Goal: Task Accomplishment & Management: Manage account settings

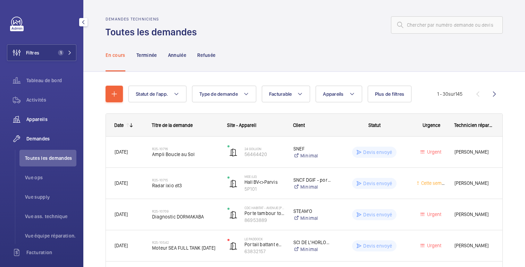
click at [47, 119] on font "Appareils" at bounding box center [36, 120] width 21 height 6
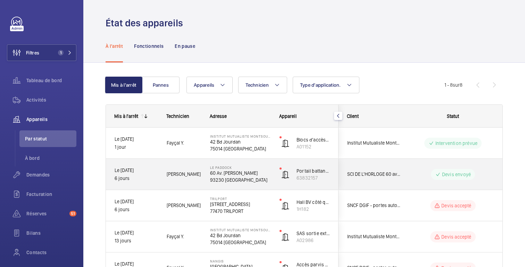
click at [420, 182] on div "Devis envoyé" at bounding box center [448, 174] width 95 height 25
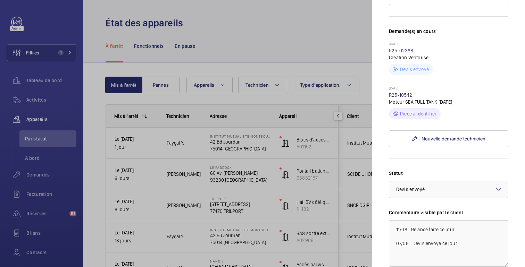
scroll to position [204, 0]
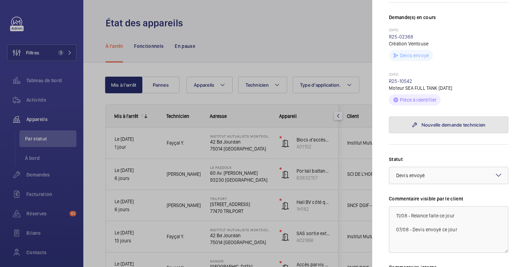
click at [444, 122] on font "Nouvelle demande technicien" at bounding box center [454, 125] width 64 height 6
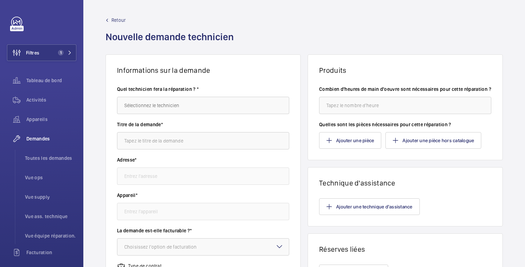
type input "Le Paddock [STREET_ADDRESS] [PERSON_NAME], 93230 [GEOGRAPHIC_DATA]"
type input "63832157 - Portail battant entrée"
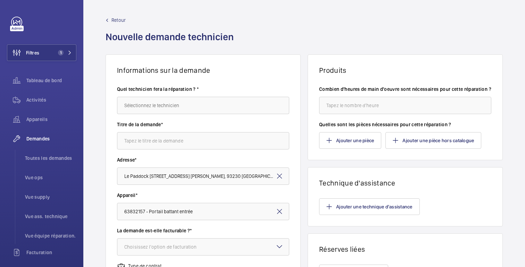
click at [115, 17] on font "Retour" at bounding box center [118, 20] width 14 height 6
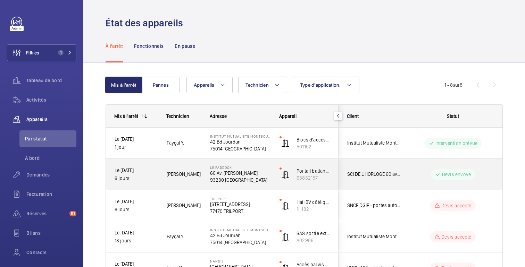
click at [412, 176] on wm-front-pills-cell "Devis envoyé" at bounding box center [453, 174] width 86 height 11
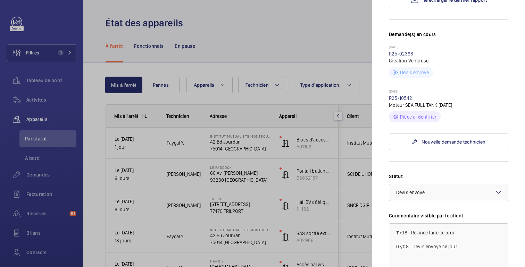
scroll to position [198, 0]
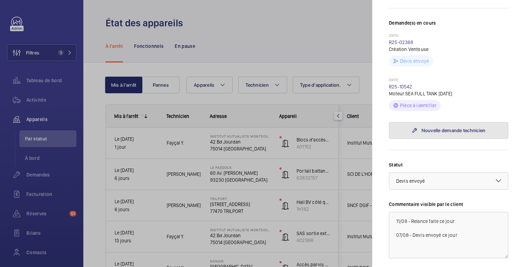
click at [435, 122] on link "Nouvelle demande technicien" at bounding box center [448, 130] width 119 height 17
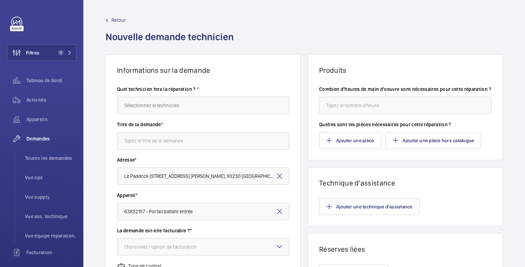
click at [114, 19] on font "Retour" at bounding box center [118, 20] width 14 height 6
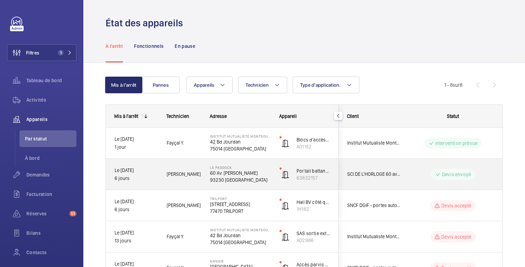
click at [412, 182] on div "Devis envoyé" at bounding box center [448, 174] width 95 height 25
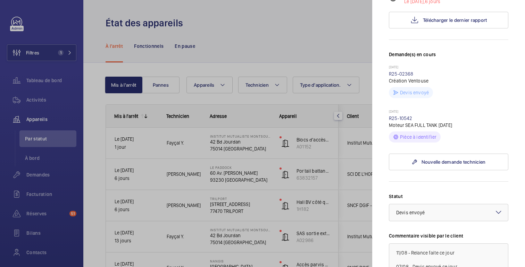
scroll to position [177, 0]
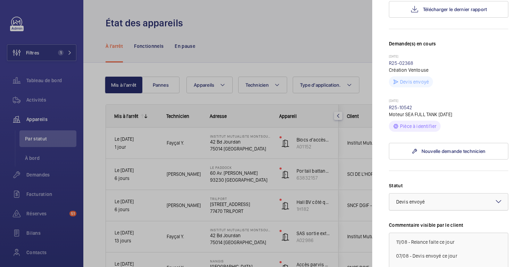
click at [450, 197] on div at bounding box center [448, 202] width 119 height 17
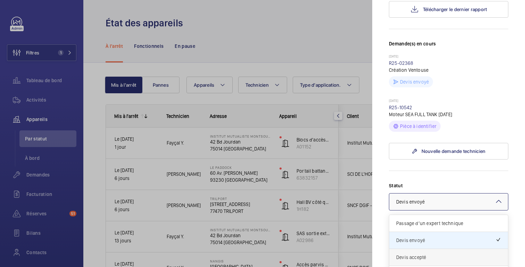
click at [435, 254] on span "Devis accepté" at bounding box center [448, 257] width 105 height 7
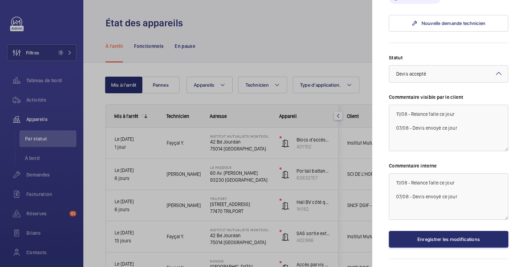
scroll to position [312, 0]
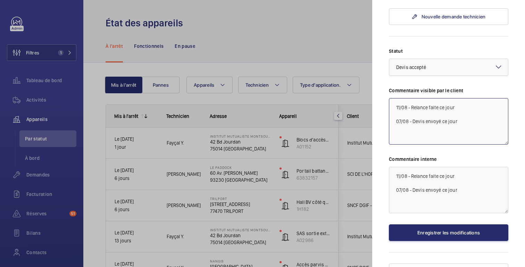
click at [395, 102] on textarea "11/08 - Relance faite ce jour 07/08 - Devis envoyé ce jour" at bounding box center [448, 121] width 119 height 47
drag, startPoint x: 457, startPoint y: 99, endPoint x: 452, endPoint y: 99, distance: 4.9
click at [452, 99] on textarea "11/08 - Relance faite ce jour 07/08 - Devis envoyé ce jour" at bounding box center [448, 121] width 119 height 47
drag, startPoint x: 439, startPoint y: 100, endPoint x: 411, endPoint y: 102, distance: 28.5
click at [411, 102] on textarea "11/08 - Relance faite ce jour 07/08 - Devis envoyé ce jour" at bounding box center [448, 121] width 119 height 47
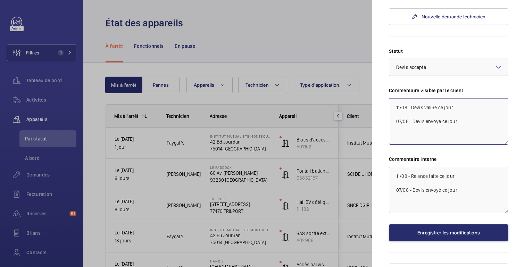
click at [457, 100] on textarea "11/08 - Devis validé ce jour 07/08 - Devis envoyé ce jour" at bounding box center [448, 121] width 119 height 47
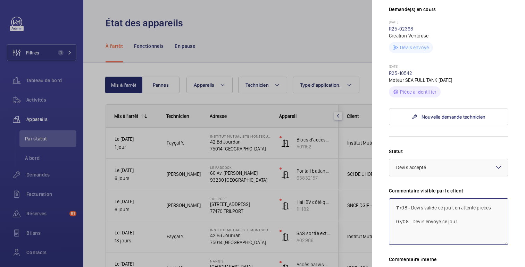
scroll to position [264, 0]
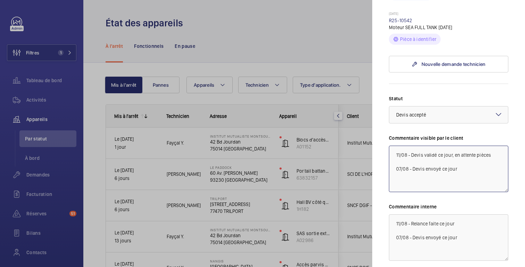
click at [423, 147] on textarea "11/08 - Devis validé ce jour, en attente pièces 07/08 - Devis envoyé ce jour" at bounding box center [448, 169] width 119 height 47
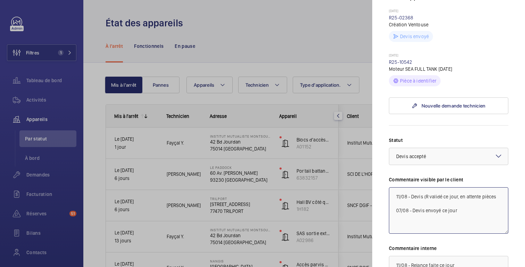
scroll to position [219, 0]
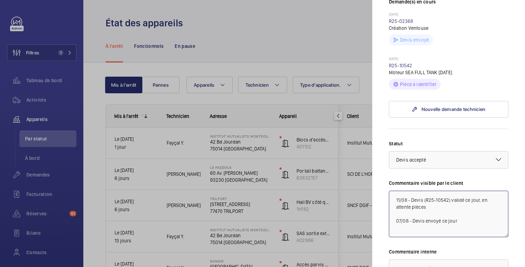
click at [429, 202] on textarea "11/08 - Devis (R25-10542) validé ce jour, en attente pièces 07/08 - Devis envoy…" at bounding box center [448, 214] width 119 height 47
click at [445, 203] on textarea "11/08 - Devis (R25-10542) validé ce jour, en attente pièces --> Devis (R25-0236…" at bounding box center [448, 214] width 119 height 47
click at [442, 200] on textarea "11/08 - Devis (R25-10542) validé ce jour, en attente pièces --> Devis (R25-0236…" at bounding box center [448, 214] width 119 height 47
drag, startPoint x: 441, startPoint y: 214, endPoint x: 392, endPoint y: 188, distance: 55.3
click at [392, 191] on textarea "11/08 - Devis (R25-10542) validé ce jour, en attente pièces. --> Devis (R25-023…" at bounding box center [448, 214] width 119 height 47
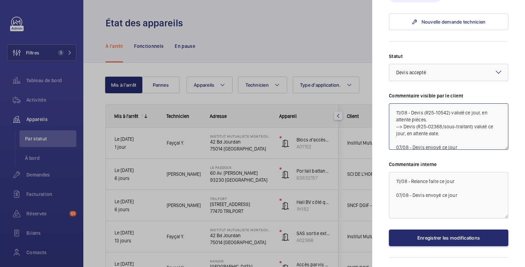
scroll to position [313, 0]
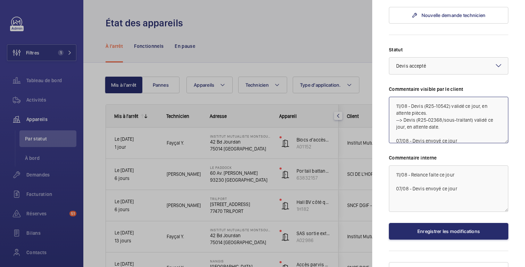
type textarea "11/08 - Devis (R25-10542) validé ce jour, en attente pièces. --> Devis (R25-023…"
drag, startPoint x: 464, startPoint y: 166, endPoint x: 412, endPoint y: 165, distance: 52.4
click at [412, 166] on textarea "11/08 - Relance faite ce jour 07/08 - Devis envoyé ce jour" at bounding box center [448, 189] width 119 height 47
paste textarea "11/08 - Devis (R25-10542) validé ce jour, en attente pièces. --> Devis (R25-023…"
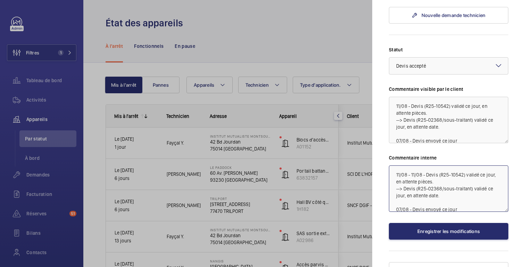
drag, startPoint x: 411, startPoint y: 167, endPoint x: 393, endPoint y: 168, distance: 18.1
click at [393, 168] on textarea "11/08 - 11/08 - Devis (R25-10542) validé ce jour, en attente pièces. --> Devis …" at bounding box center [448, 189] width 119 height 47
click at [448, 188] on textarea "11/08 - Devis (R25-10542) validé ce jour, en attente pièces. --> Devis (R25-023…" at bounding box center [448, 189] width 119 height 47
type textarea "11/08 - Devis (R25-10542) validé ce jour, en attente pièces. --> Devis (R25-023…"
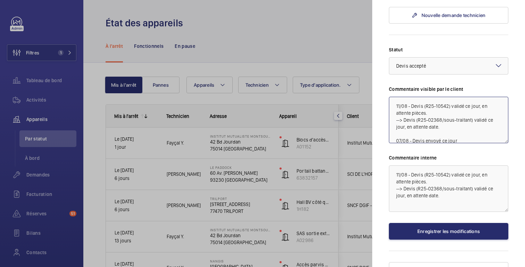
click at [447, 125] on textarea "11/08 - Devis (R25-10542) validé ce jour, en attente pièces. --> Devis (R25-023…" at bounding box center [448, 120] width 119 height 47
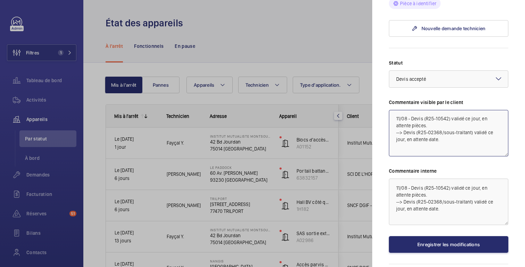
scroll to position [316, 0]
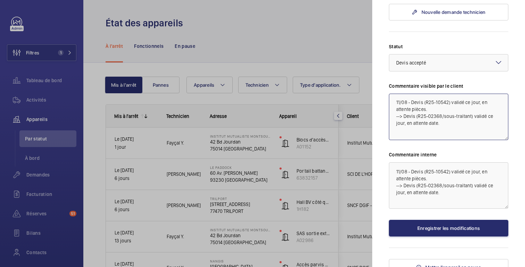
type textarea "11/08 - Devis (R25-10542) validé ce jour, en attente pièces. --> Devis (R25-023…"
click at [417, 195] on textarea "11/08 - Devis (R25-10542) validé ce jour, en attente pièces. --> Devis (R25-023…" at bounding box center [448, 186] width 119 height 47
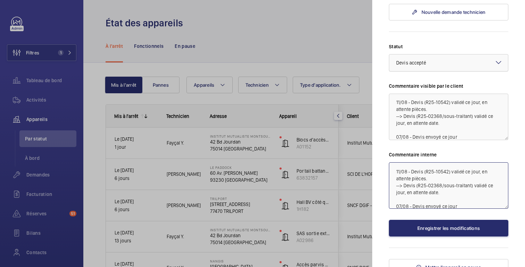
click at [442, 59] on div "× Devis accepté" at bounding box center [419, 62] width 47 height 7
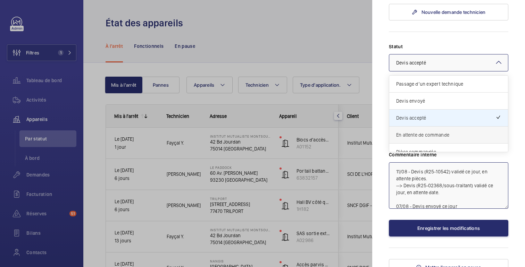
click at [449, 132] on span "En attente de commande" at bounding box center [448, 135] width 105 height 7
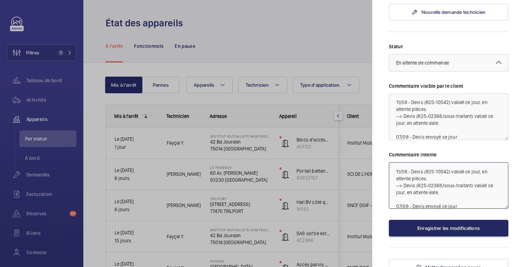
type textarea "11/08 - Devis (R25-10542) validé ce jour, en attente pièces. --> Devis (R25-023…"
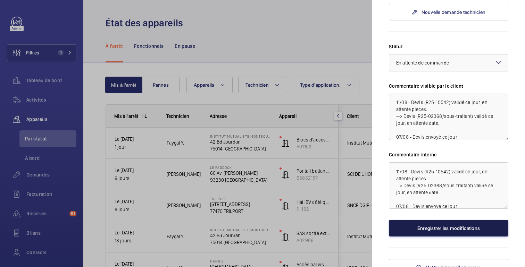
click at [450, 224] on button "Enregistrer les modifications" at bounding box center [448, 228] width 119 height 17
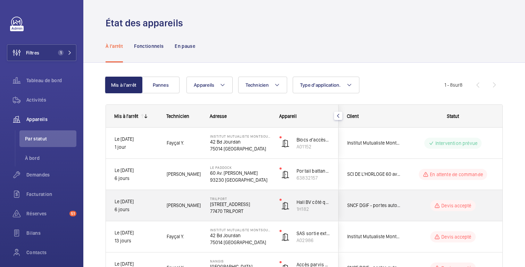
click at [485, 204] on wm-front-pills-cell "Devis accepté" at bounding box center [453, 205] width 86 height 11
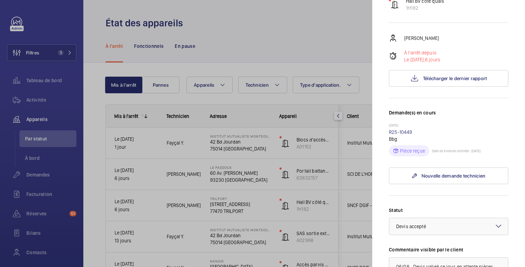
scroll to position [91, 0]
click at [433, 234] on div at bounding box center [448, 226] width 119 height 17
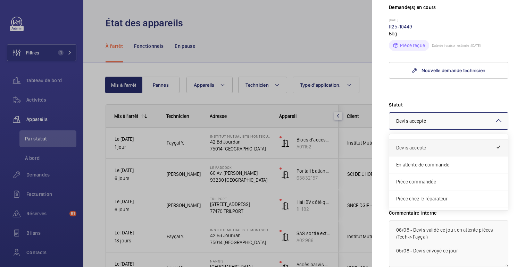
scroll to position [59, 0]
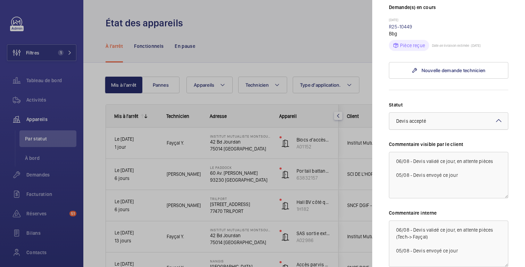
click at [421, 123] on font "Devis accepté" at bounding box center [411, 121] width 30 height 6
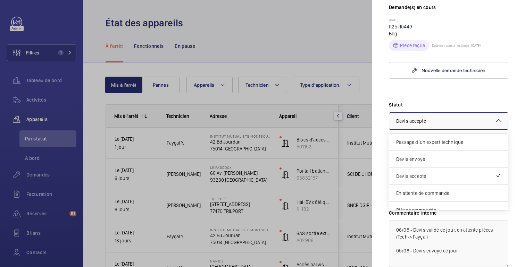
click at [415, 123] on font "Devis accepté" at bounding box center [411, 121] width 30 height 6
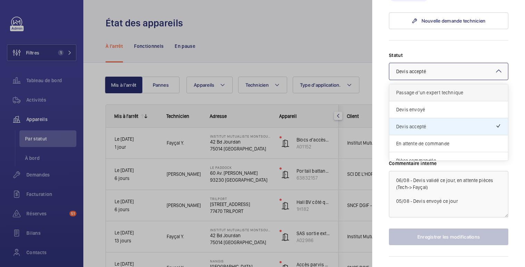
scroll to position [263, 0]
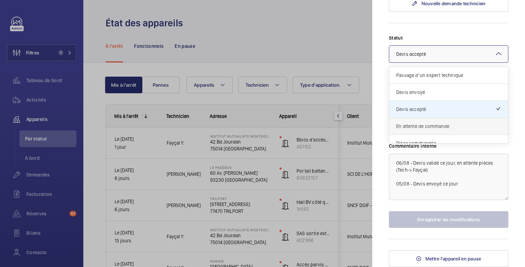
click at [435, 125] on span "En attente de commande" at bounding box center [448, 126] width 105 height 7
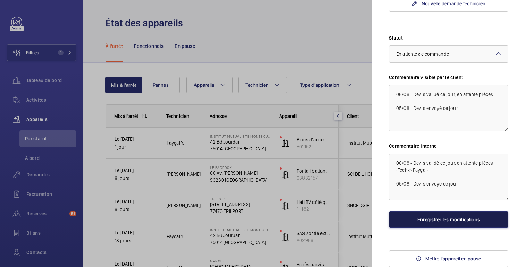
click at [448, 219] on font "Enregistrer les modifications" at bounding box center [448, 220] width 63 height 6
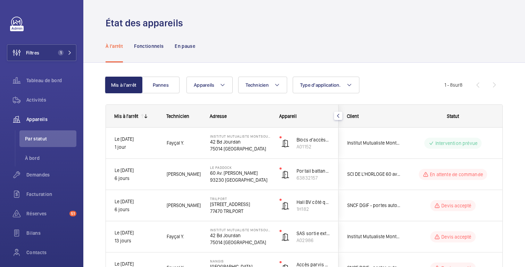
scroll to position [0, 0]
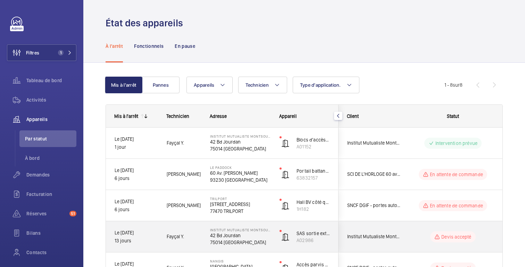
click at [452, 227] on div "Devis accepté" at bounding box center [448, 237] width 95 height 25
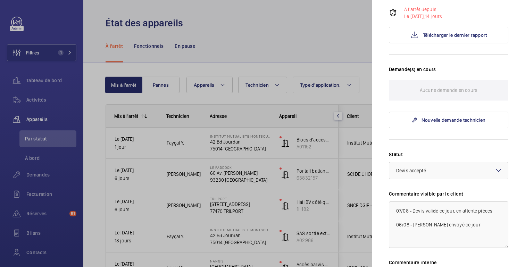
scroll to position [153, 0]
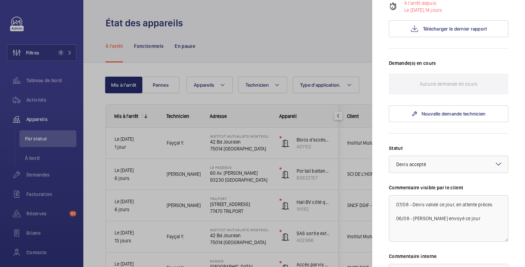
click at [354, 172] on div at bounding box center [262, 133] width 525 height 267
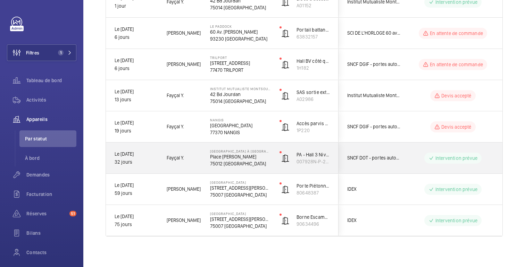
scroll to position [142, 0]
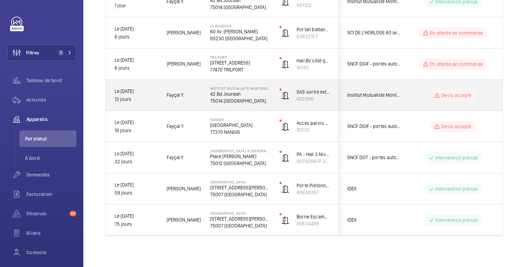
click at [423, 106] on div "Devis accepté" at bounding box center [448, 95] width 95 height 25
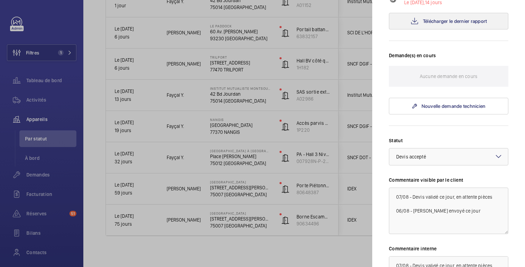
scroll to position [198, 0]
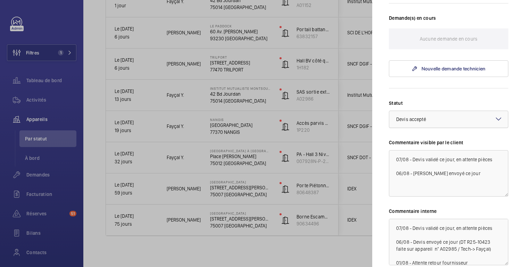
click at [431, 121] on div "× Devis accepté" at bounding box center [419, 119] width 47 height 7
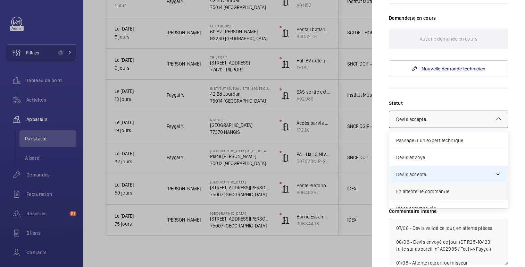
click at [435, 193] on span "En attente de commande" at bounding box center [448, 191] width 105 height 7
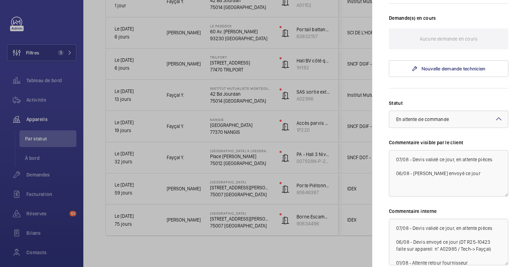
scroll to position [264, 0]
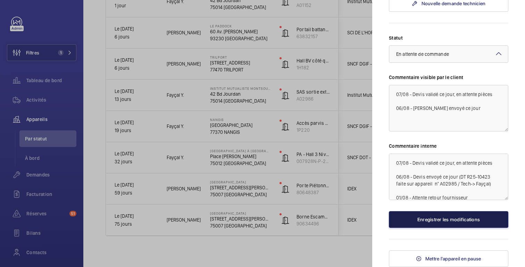
click at [453, 223] on font "Enregistrer les modifications" at bounding box center [448, 220] width 63 height 6
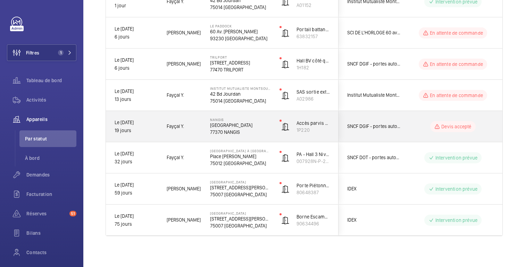
click at [469, 135] on div "Devis accepté" at bounding box center [448, 126] width 95 height 25
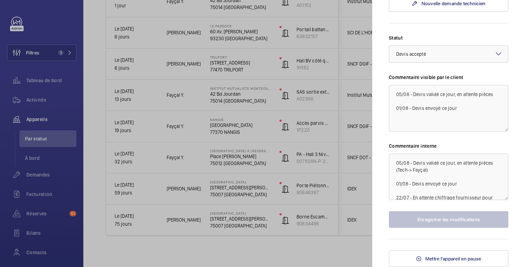
scroll to position [313, 0]
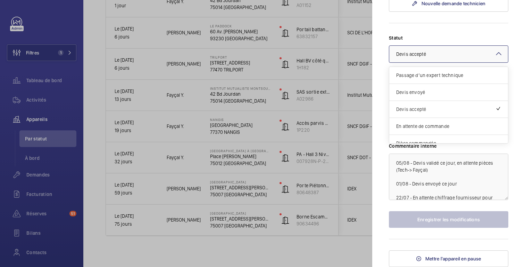
click at [445, 62] on div at bounding box center [448, 54] width 119 height 17
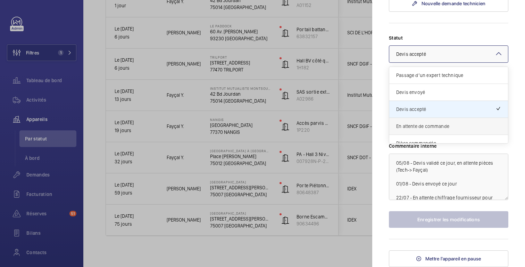
click at [443, 123] on div "En attente de commande" at bounding box center [448, 126] width 119 height 17
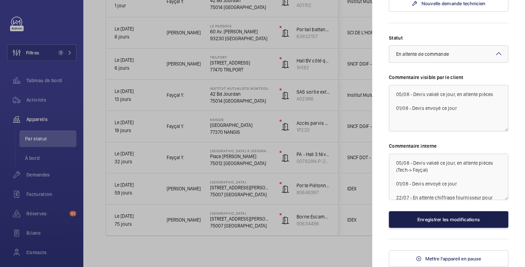
click at [441, 220] on font "Enregistrer les modifications" at bounding box center [448, 220] width 63 height 6
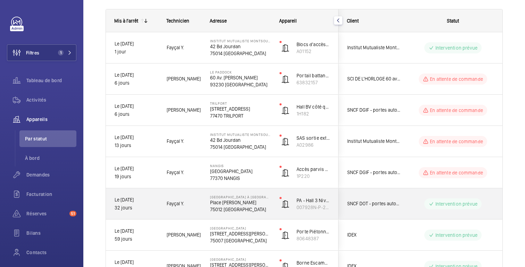
scroll to position [101, 0]
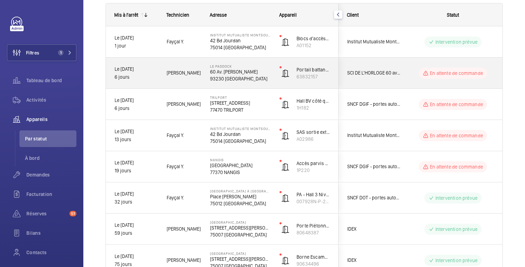
click at [409, 80] on div "En attente de commande" at bounding box center [448, 73] width 95 height 25
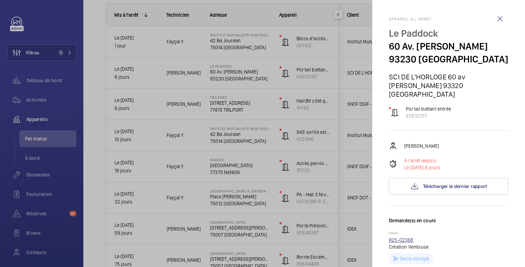
click at [407, 238] on font "R25-02368" at bounding box center [401, 241] width 25 height 6
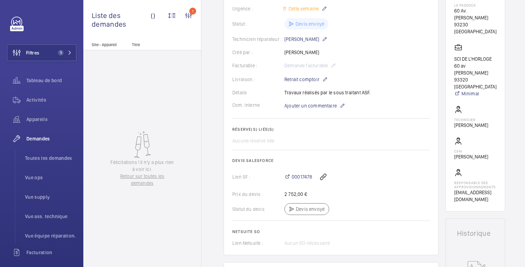
scroll to position [143, 0]
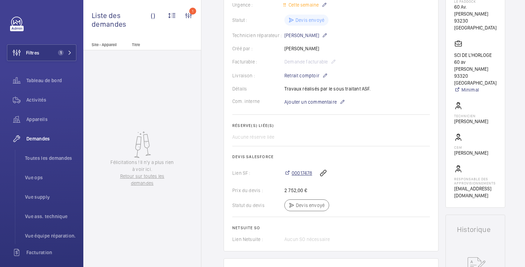
click at [297, 176] on font "00017478" at bounding box center [302, 174] width 20 height 6
